Goal: Navigation & Orientation: Find specific page/section

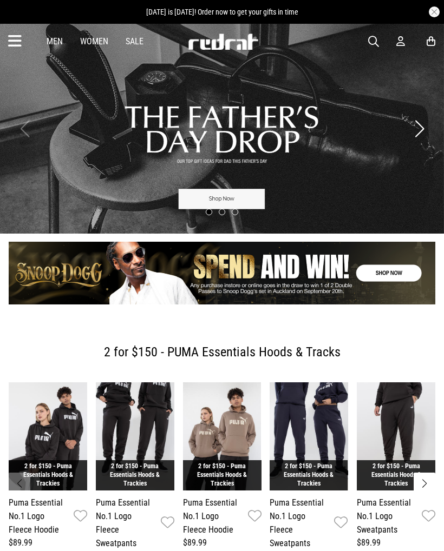
click at [17, 37] on icon at bounding box center [15, 41] width 14 height 18
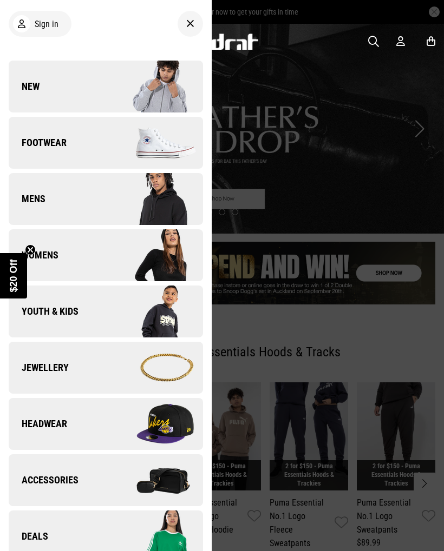
click at [143, 433] on img at bounding box center [154, 424] width 97 height 54
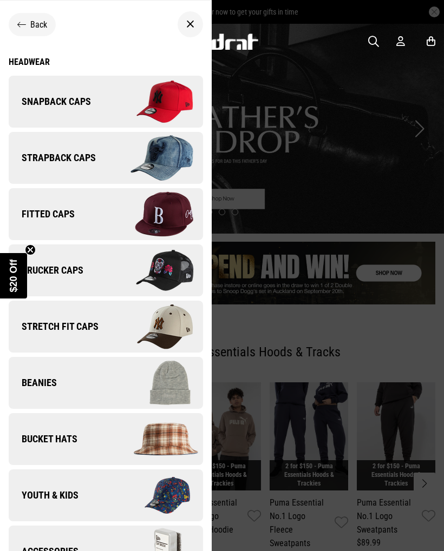
click at [173, 98] on img at bounding box center [154, 102] width 97 height 54
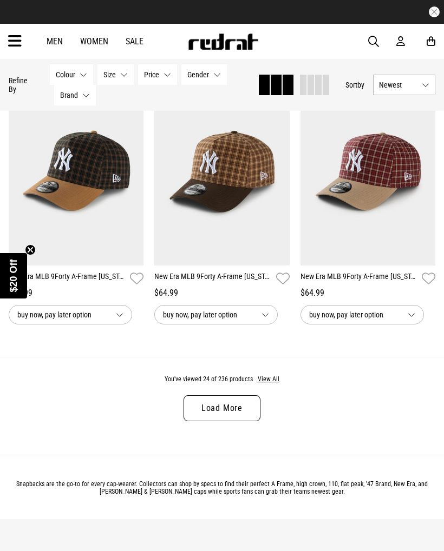
scroll to position [2008, 0]
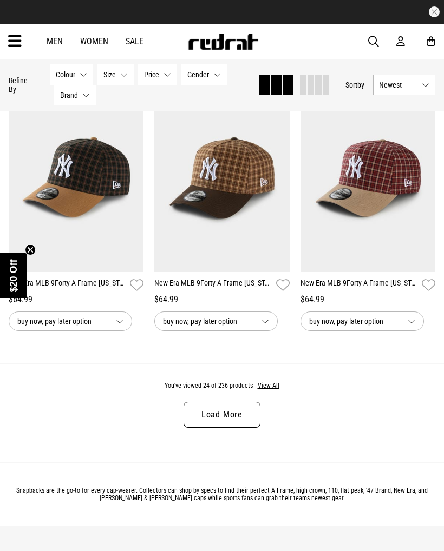
click at [259, 423] on link "Load More" at bounding box center [221, 415] width 77 height 26
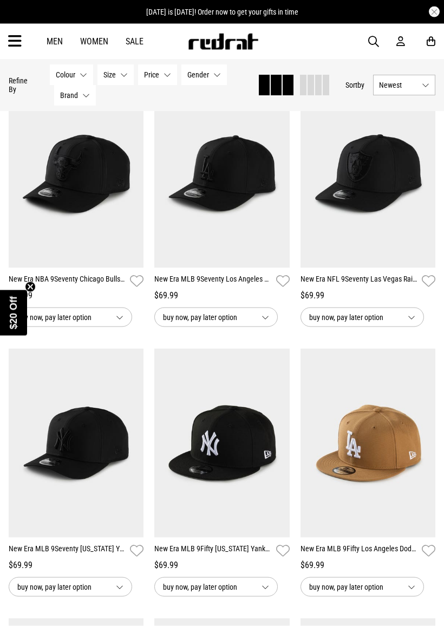
scroll to position [3157, 0]
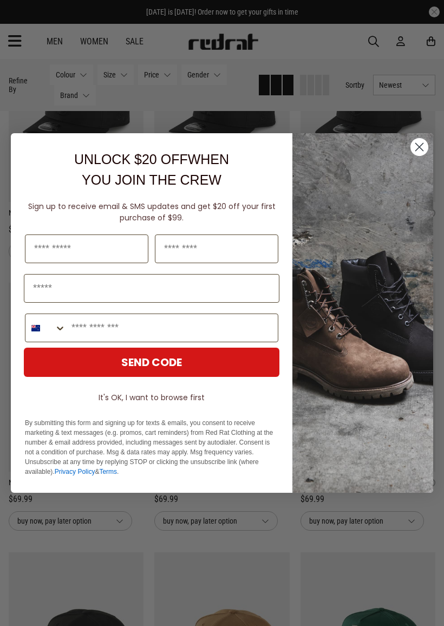
click at [429, 148] on img "POPUP Form" at bounding box center [362, 312] width 141 height 359
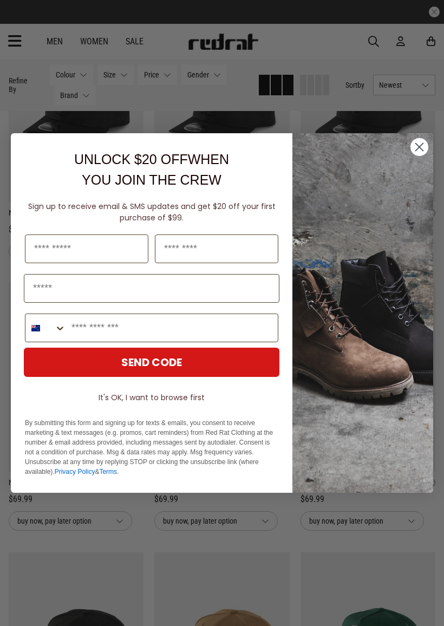
click at [422, 150] on icon "Close dialog" at bounding box center [420, 147] width 8 height 8
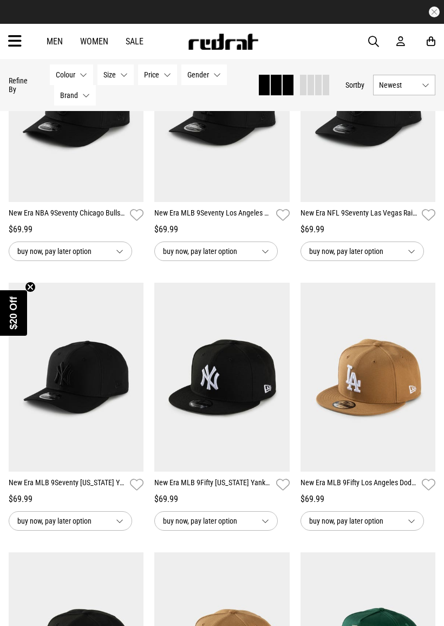
click at [233, 492] on link "New Era MLB 9Fifty [US_STATE] Yankees World Series Snapback Cap" at bounding box center [212, 485] width 117 height 16
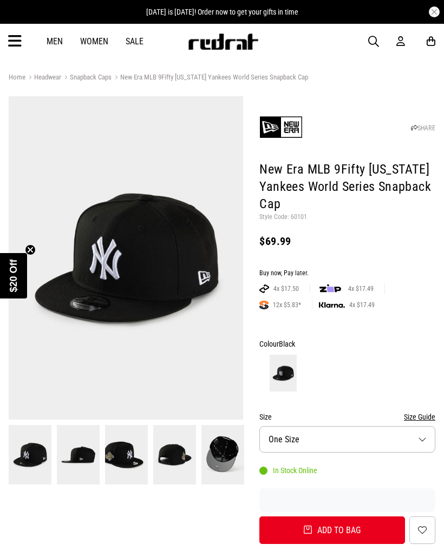
click at [229, 454] on img at bounding box center [222, 454] width 43 height 59
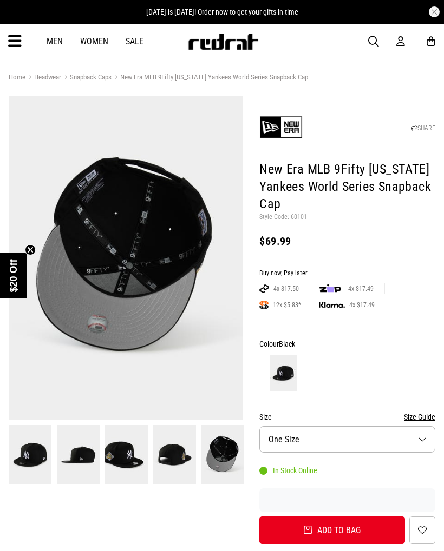
click at [193, 462] on img at bounding box center [174, 454] width 43 height 59
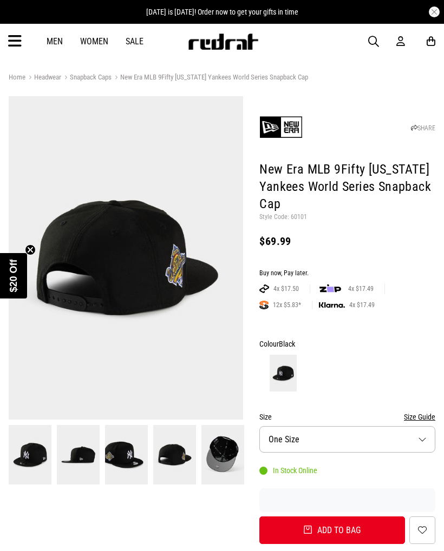
click at [136, 466] on img at bounding box center [126, 454] width 43 height 59
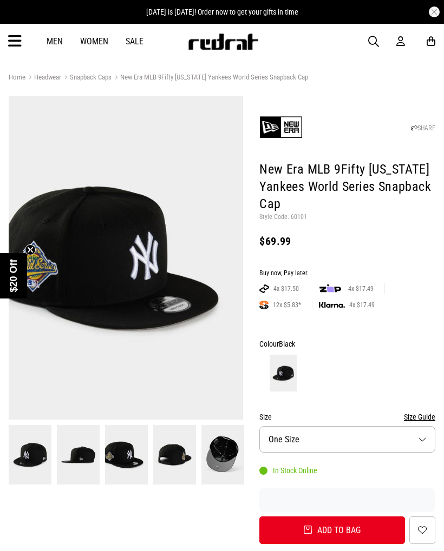
click at [37, 457] on img at bounding box center [30, 454] width 43 height 59
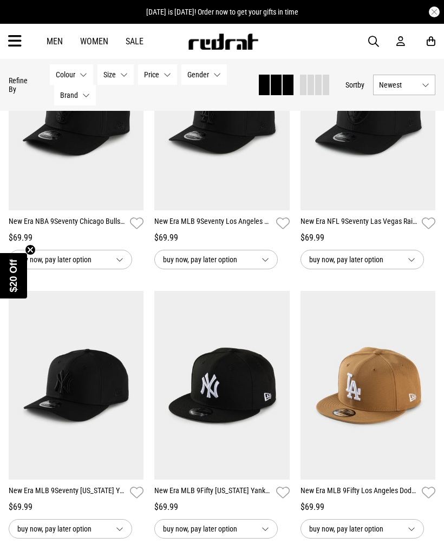
click at [238, 501] on link "New Era MLB 9Fifty [US_STATE] Yankees World Series Snapback Cap" at bounding box center [212, 493] width 117 height 16
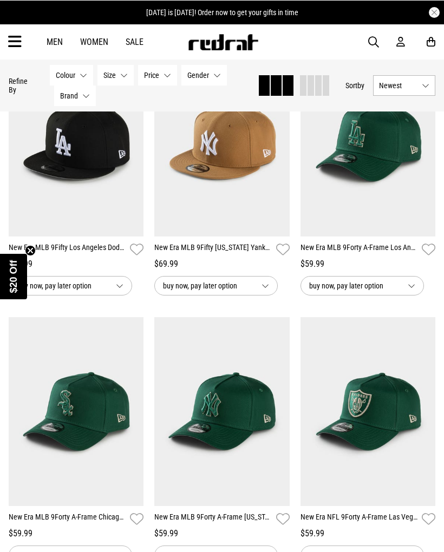
scroll to position [1565, 0]
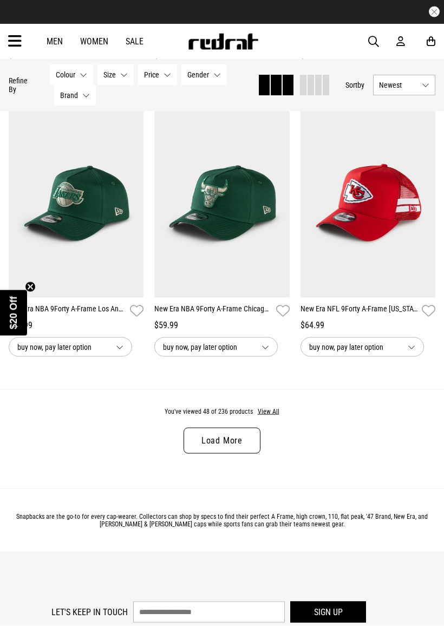
click at [251, 452] on link "Load More" at bounding box center [221, 441] width 77 height 26
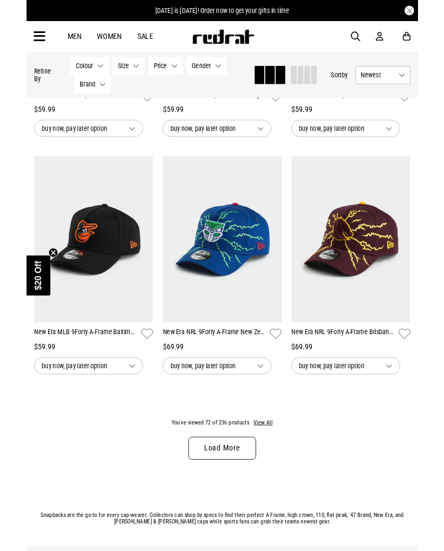
scroll to position [4394, 0]
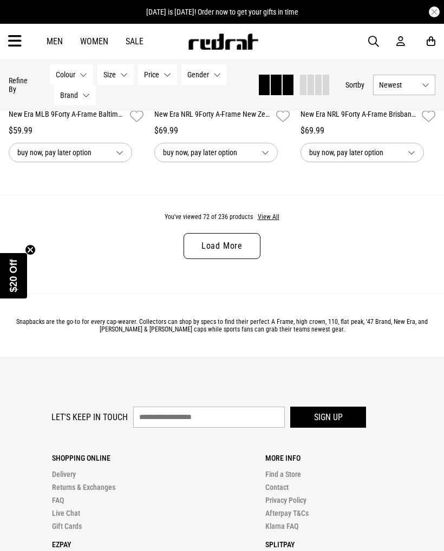
click at [246, 259] on link "Load More" at bounding box center [221, 246] width 77 height 26
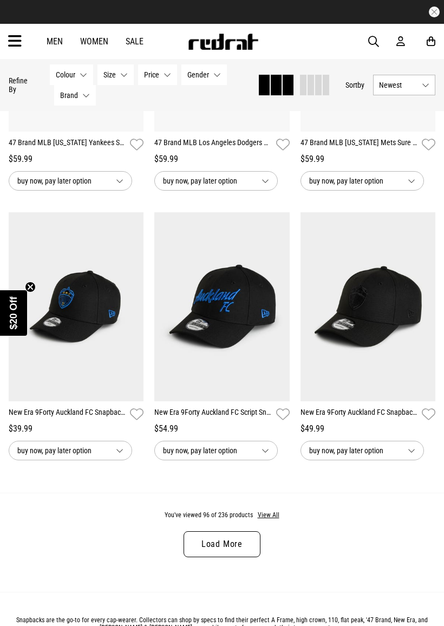
scroll to position [6401, 0]
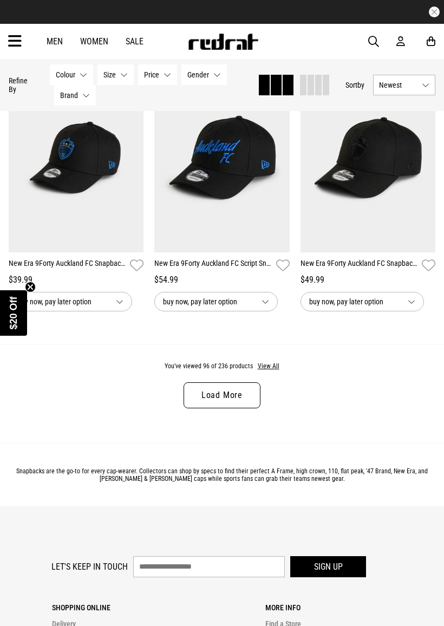
click at [253, 408] on link "Load More" at bounding box center [221, 395] width 77 height 26
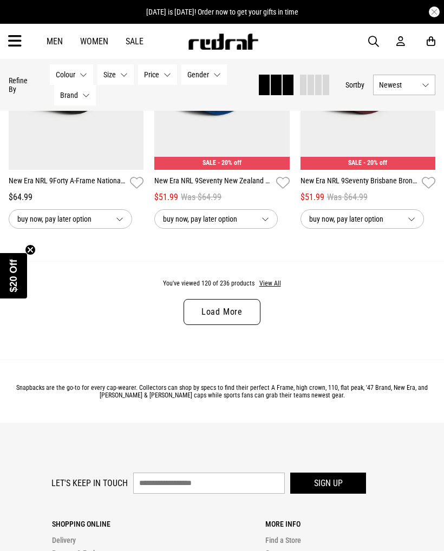
scroll to position [8671, 0]
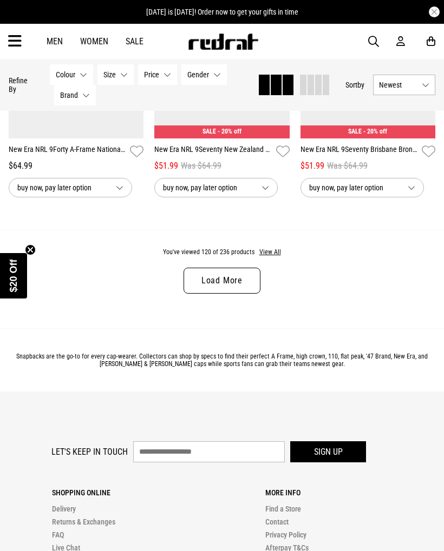
click at [248, 294] on link "Load More" at bounding box center [221, 281] width 77 height 26
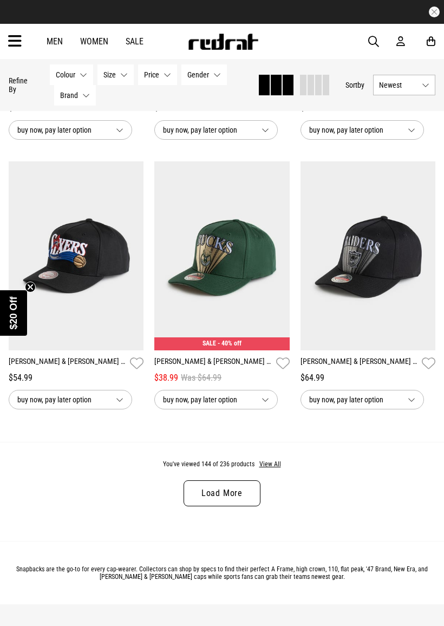
scroll to position [10706, 0]
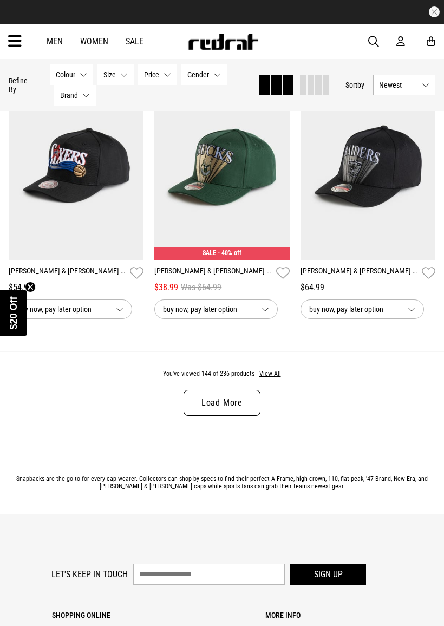
click at [247, 416] on link "Load More" at bounding box center [221, 403] width 77 height 26
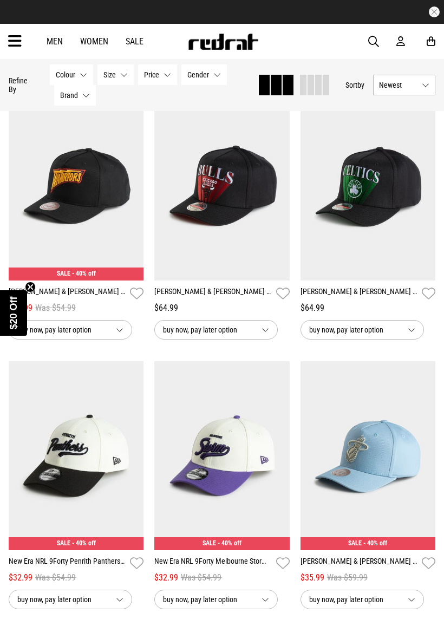
scroll to position [11330, 0]
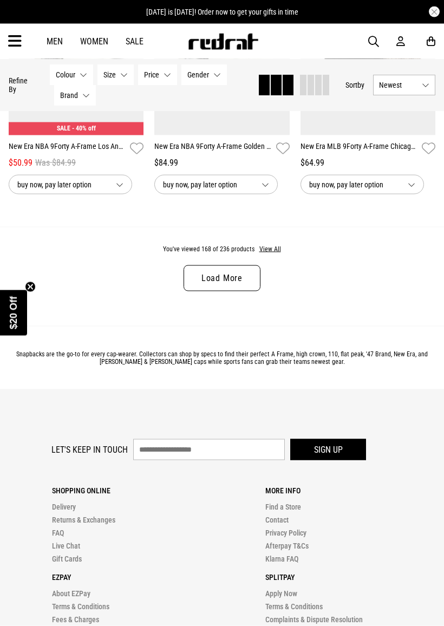
click at [247, 291] on link "Load More" at bounding box center [221, 278] width 77 height 26
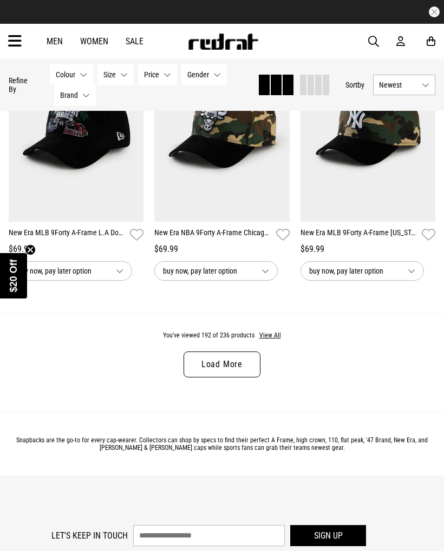
scroll to position [15054, 0]
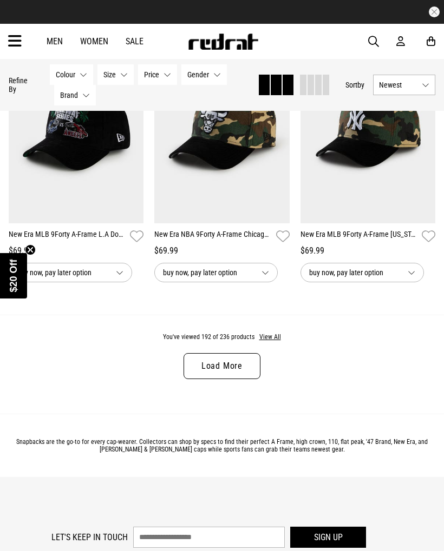
click at [249, 379] on link "Load More" at bounding box center [221, 366] width 77 height 26
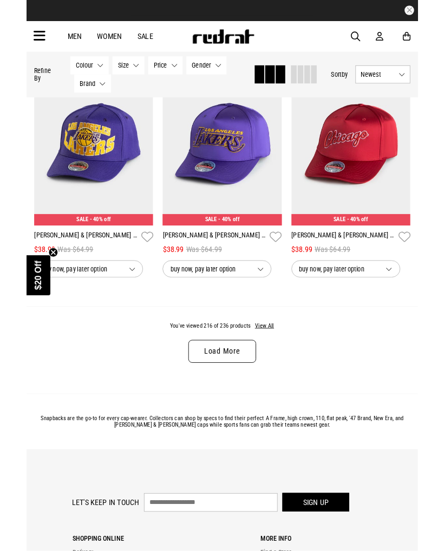
scroll to position [17177, 0]
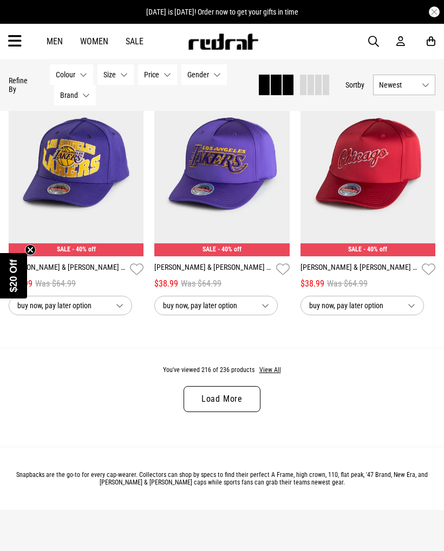
click at [245, 412] on link "Load More" at bounding box center [221, 399] width 77 height 26
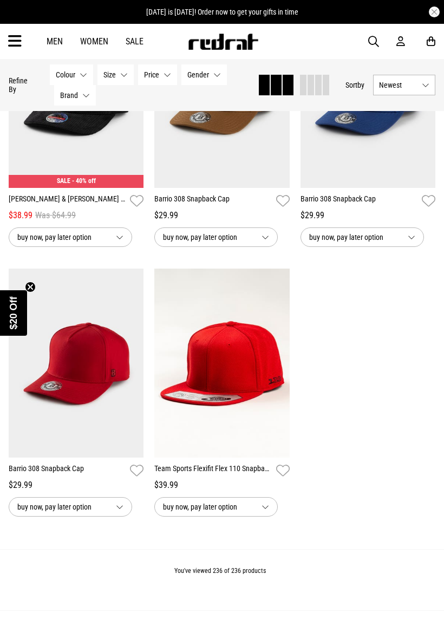
scroll to position [18864, 0]
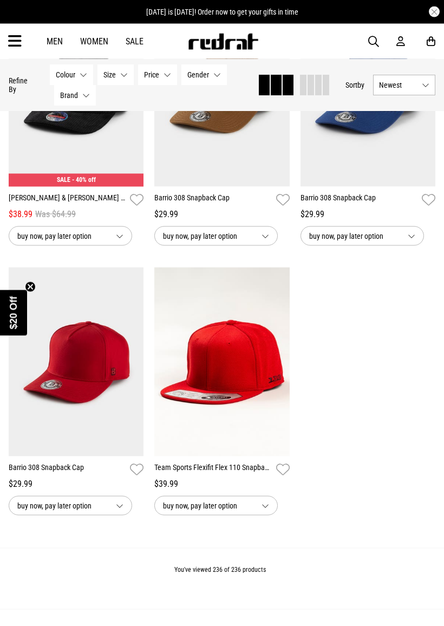
click at [20, 38] on icon at bounding box center [15, 41] width 14 height 18
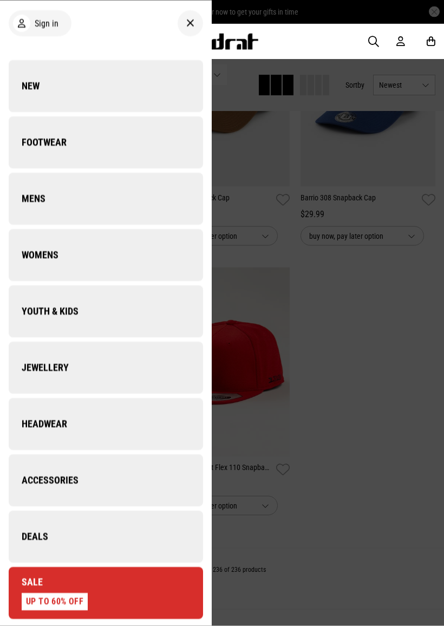
scroll to position [18865, 0]
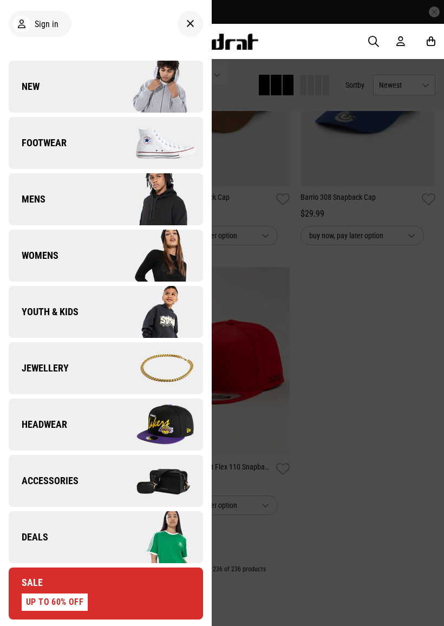
click at [117, 407] on img at bounding box center [154, 424] width 97 height 54
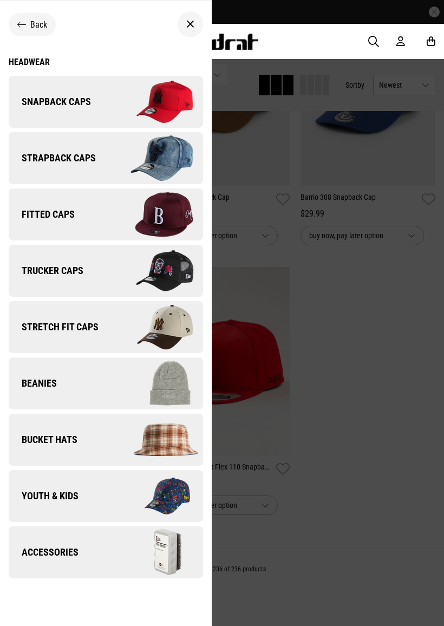
click at [177, 165] on img at bounding box center [154, 158] width 97 height 54
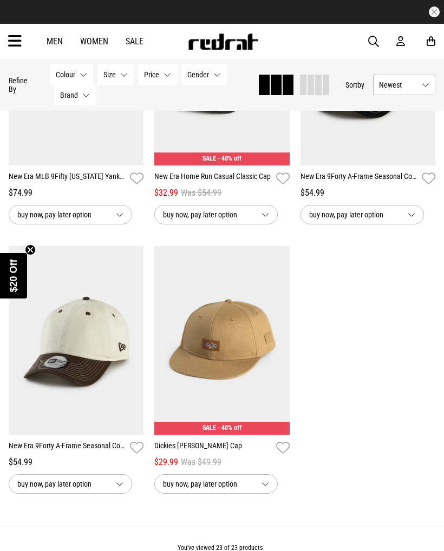
scroll to position [1843, 0]
